Goal: Check status: Check status

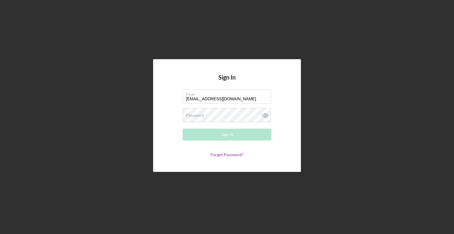
type input "[EMAIL_ADDRESS][DOMAIN_NAME]"
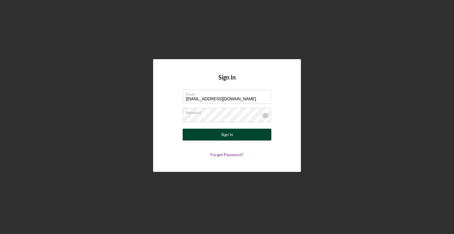
click at [191, 137] on button "Sign In" at bounding box center [227, 135] width 89 height 12
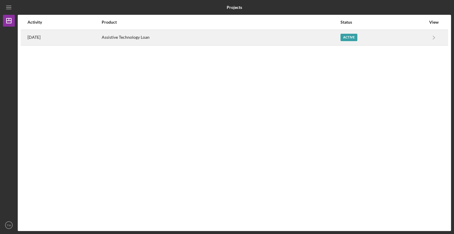
click at [353, 38] on div "Active" at bounding box center [349, 37] width 17 height 7
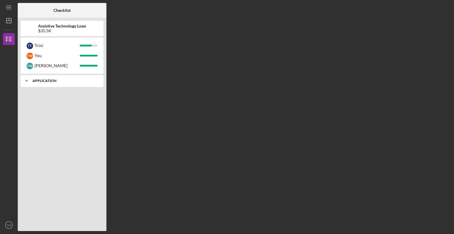
click at [42, 80] on div "Application" at bounding box center [65, 81] width 64 height 4
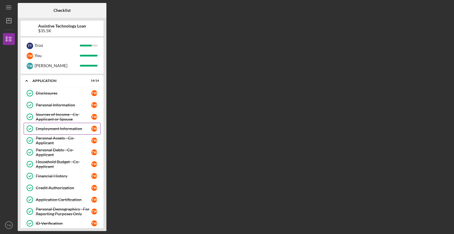
scroll to position [29, 0]
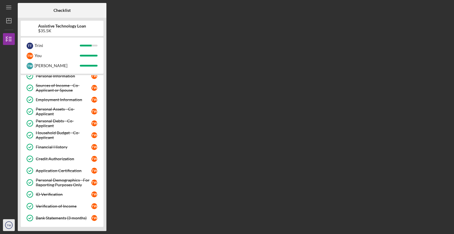
click at [8, 227] on text "TW" at bounding box center [9, 225] width 5 height 3
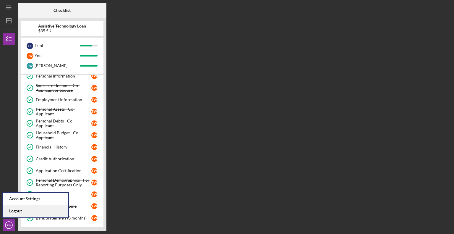
click at [18, 211] on link "Logout" at bounding box center [35, 211] width 65 height 12
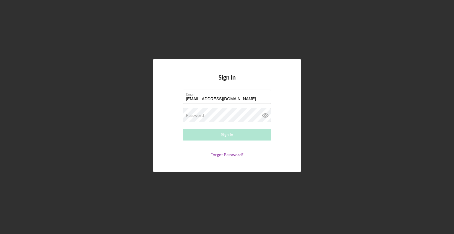
type input "[EMAIL_ADDRESS][DOMAIN_NAME]"
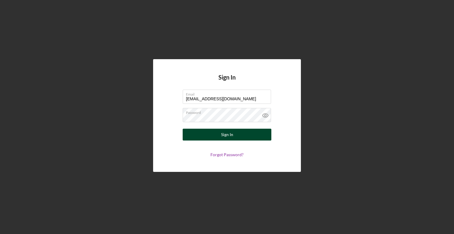
click at [193, 136] on button "Sign In" at bounding box center [227, 135] width 89 height 12
